Goal: Find specific page/section: Find specific page/section

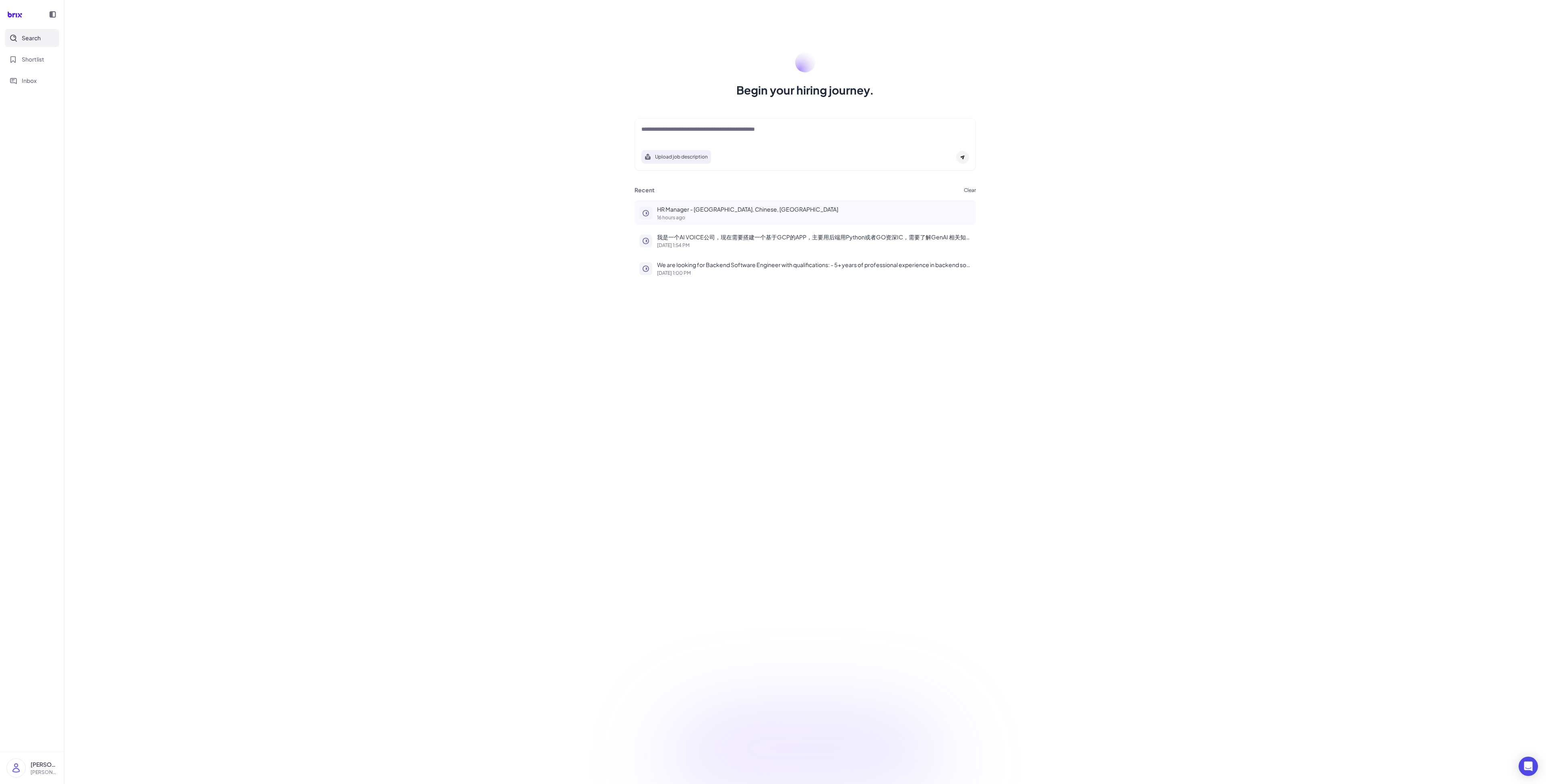
click at [697, 216] on p "16 hours ago" at bounding box center [814, 217] width 314 height 5
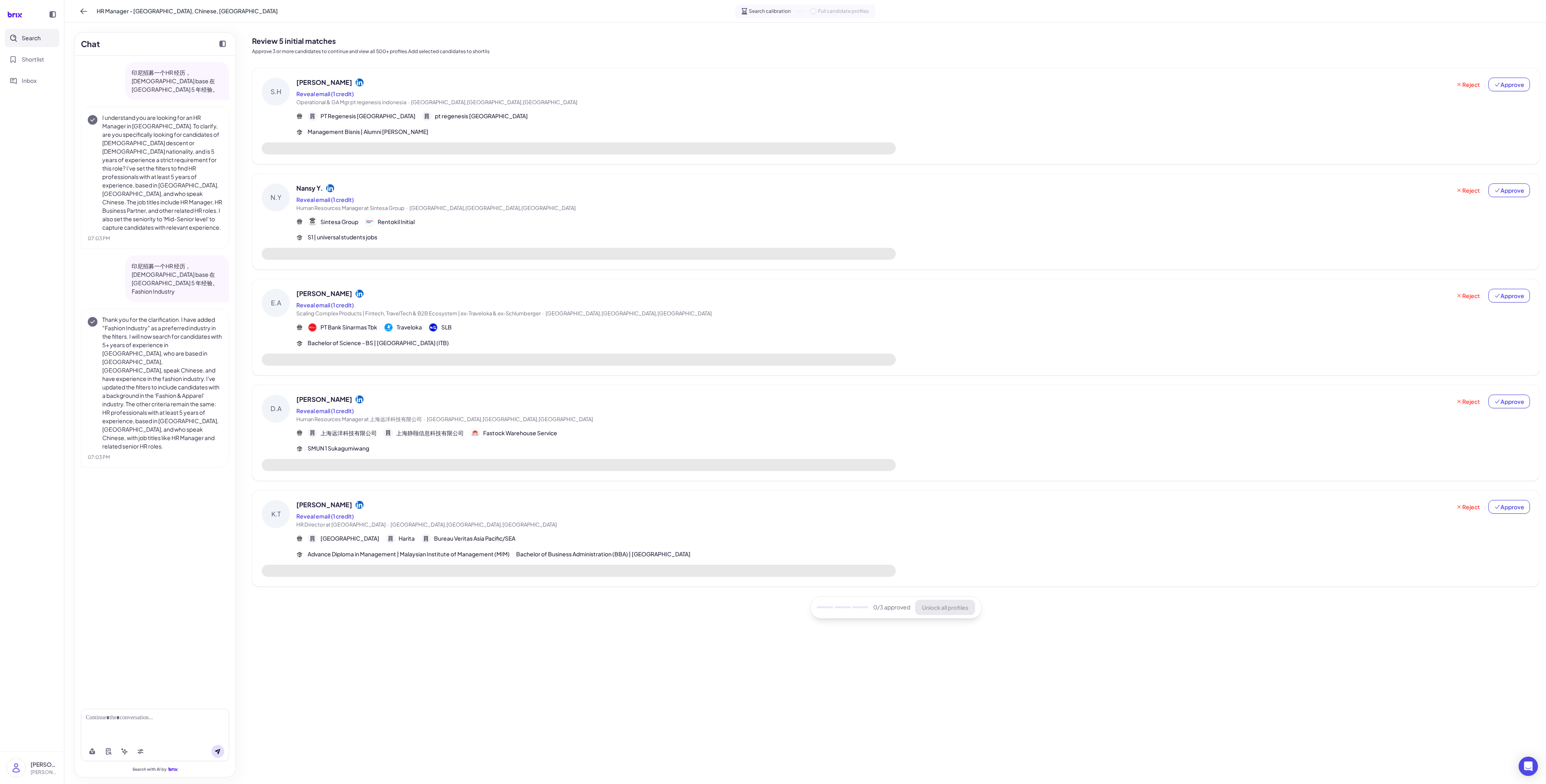
click at [310, 85] on span "[PERSON_NAME]" at bounding box center [324, 82] width 56 height 10
